Goal: Transaction & Acquisition: Subscribe to service/newsletter

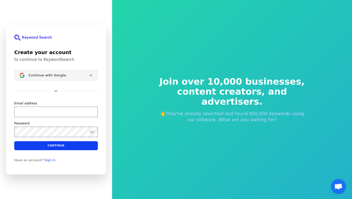
click at [55, 77] on span "Continue with Google" at bounding box center [48, 75] width 38 height 4
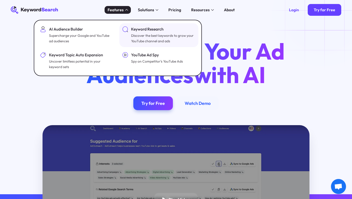
click at [147, 35] on div "Discover the best keywords to grow your YouTube channel and ads" at bounding box center [162, 38] width 63 height 11
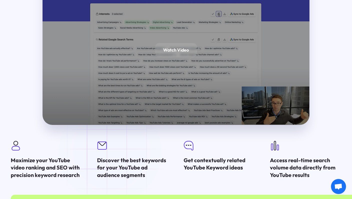
scroll to position [963, 0]
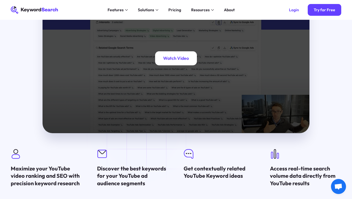
click at [180, 65] on div "Watch Video" at bounding box center [176, 58] width 42 height 14
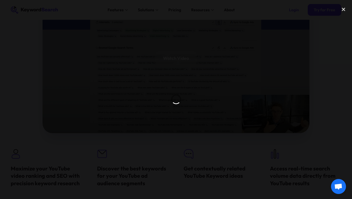
scroll to position [911, 0]
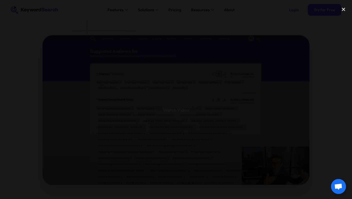
click at [56, 0] on div at bounding box center [176, 99] width 352 height 199
